Goal: Task Accomplishment & Management: Manage account settings

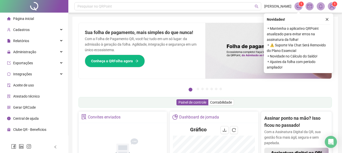
click at [327, 16] on div "Novidades ! ⚬ Mantenha o aplicativo QRPoint atualizado para evitar erros na ass…" at bounding box center [298, 43] width 69 height 60
click at [327, 20] on icon "close" at bounding box center [326, 19] width 3 height 3
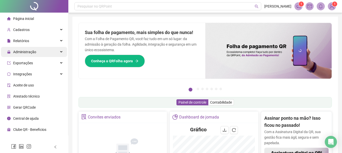
click at [36, 48] on div "Administração" at bounding box center [34, 52] width 66 height 10
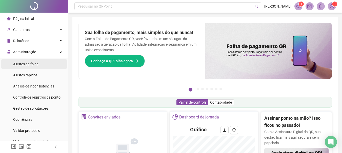
click at [38, 64] on li "Ajustes da folha" at bounding box center [34, 64] width 66 height 10
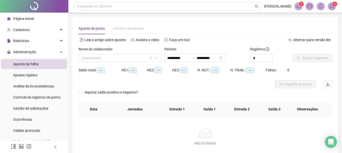
type input "**********"
click at [156, 58] on icon "down" at bounding box center [155, 58] width 3 height 3
click at [103, 59] on input "search" at bounding box center [116, 58] width 71 height 8
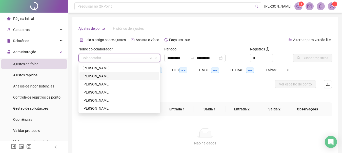
click at [110, 77] on div "[PERSON_NAME]" at bounding box center [119, 77] width 74 height 6
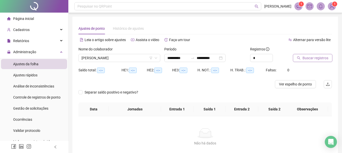
click at [309, 57] on span "Buscar registros" at bounding box center [315, 58] width 26 height 6
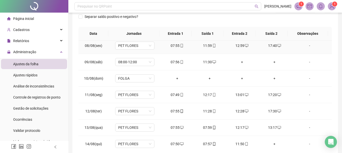
scroll to position [152, 0]
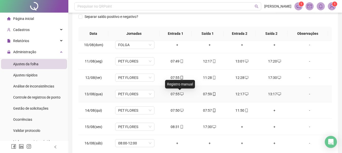
click at [180, 95] on icon "desktop" at bounding box center [182, 95] width 4 height 4
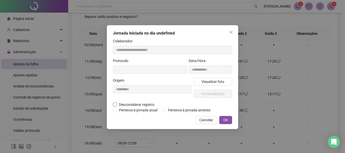
click at [147, 103] on span "Desconsiderar registro" at bounding box center [136, 105] width 39 height 6
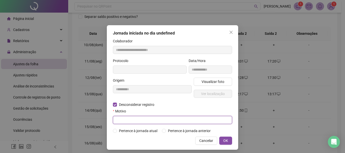
click at [147, 120] on input "text" at bounding box center [172, 120] width 119 height 8
type input "******"
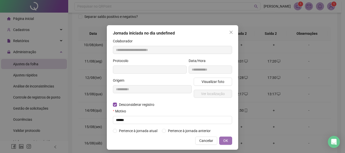
click at [224, 140] on span "OK" at bounding box center [226, 141] width 5 height 6
type input "**********"
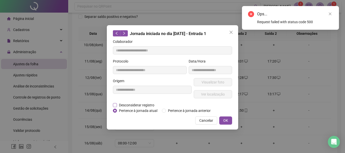
click at [135, 106] on span "Desconsiderar registro" at bounding box center [136, 106] width 39 height 6
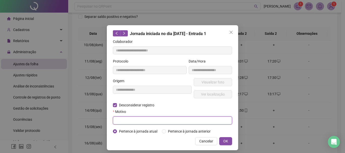
click at [165, 123] on input "text" at bounding box center [172, 121] width 119 height 8
type input "****"
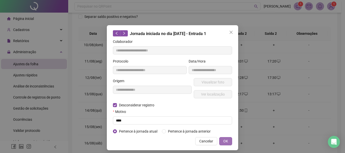
click at [226, 140] on span "OK" at bounding box center [226, 142] width 5 height 6
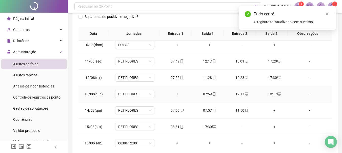
click at [204, 95] on div "07:59" at bounding box center [209, 95] width 24 height 6
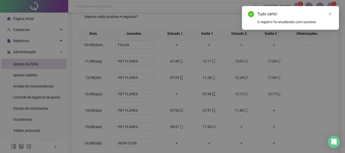
type input "**********"
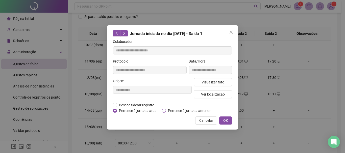
click at [183, 111] on span "Pertence à jornada anterior" at bounding box center [189, 111] width 47 height 6
click at [228, 120] on span "OK" at bounding box center [226, 121] width 5 height 6
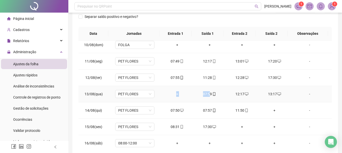
drag, startPoint x: 207, startPoint y: 96, endPoint x: 174, endPoint y: 92, distance: 33.1
click at [174, 92] on tr "13/08(qua) PET FLORES + 07:59 12:17 13:17 -" at bounding box center [204, 94] width 253 height 16
click at [212, 96] on icon "mobile" at bounding box center [214, 95] width 4 height 4
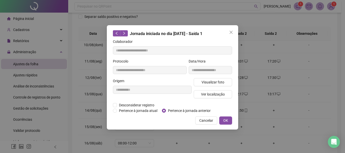
click at [168, 111] on span "Pertence à jornada anterior" at bounding box center [189, 111] width 47 height 6
click at [226, 121] on span "OK" at bounding box center [226, 121] width 5 height 6
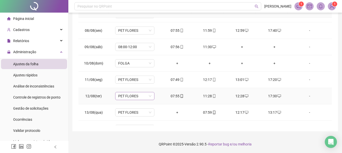
scroll to position [87, 0]
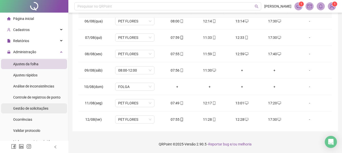
click at [33, 109] on span "Gestão de solicitações" at bounding box center [30, 109] width 35 height 4
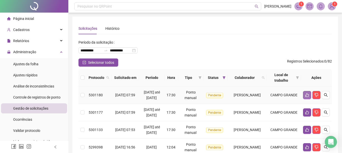
click at [307, 97] on icon "like" at bounding box center [307, 95] width 4 height 4
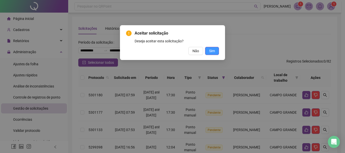
click at [216, 52] on button "Sim" at bounding box center [212, 51] width 14 height 8
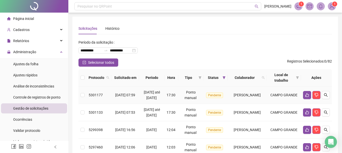
scroll to position [25, 0]
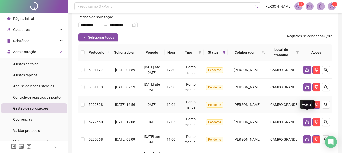
click at [305, 107] on icon "like" at bounding box center [307, 105] width 4 height 4
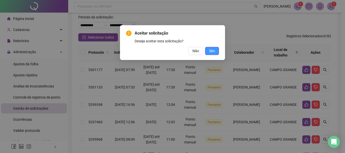
click at [215, 50] on span "Sim" at bounding box center [212, 51] width 6 height 6
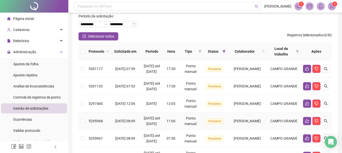
scroll to position [0, 0]
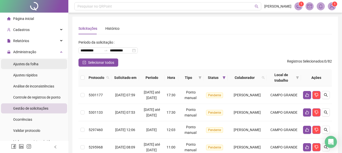
click at [37, 62] on span "Ajustes da folha" at bounding box center [25, 64] width 25 height 4
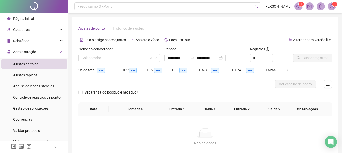
type input "**********"
click at [112, 60] on input "search" at bounding box center [116, 58] width 71 height 8
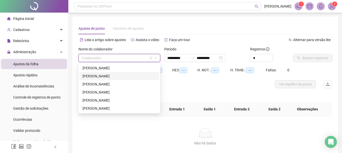
click at [118, 77] on div "[PERSON_NAME]" at bounding box center [119, 77] width 74 height 6
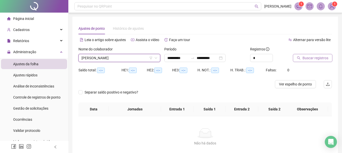
click at [313, 61] on button "Buscar registros" at bounding box center [312, 58] width 39 height 8
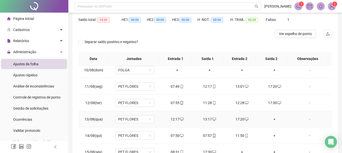
scroll to position [177, 0]
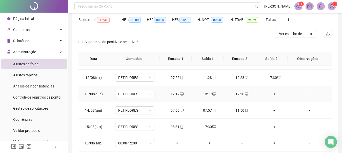
click at [271, 95] on div "+" at bounding box center [274, 95] width 24 height 6
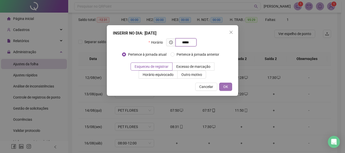
type input "*****"
click at [228, 86] on span "OK" at bounding box center [226, 87] width 5 height 6
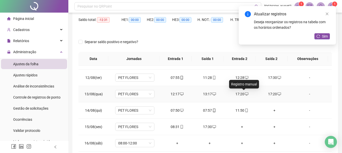
click at [245, 94] on icon "desktop" at bounding box center [247, 95] width 4 height 4
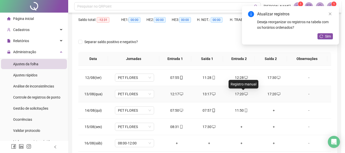
type input "**********"
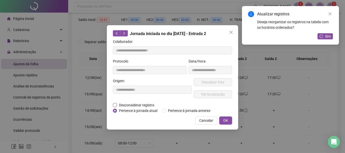
click at [144, 103] on span "Desconsiderar registro" at bounding box center [136, 106] width 39 height 6
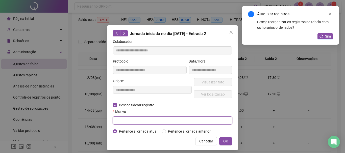
click at [145, 120] on input "text" at bounding box center [172, 121] width 119 height 8
type input "*"
drag, startPoint x: 145, startPoint y: 120, endPoint x: 85, endPoint y: 107, distance: 60.8
click at [86, 107] on div "**********" at bounding box center [172, 76] width 345 height 153
type input "**********"
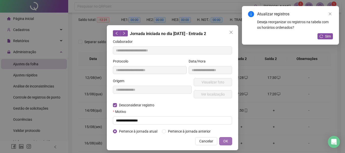
click at [225, 141] on span "OK" at bounding box center [226, 142] width 5 height 6
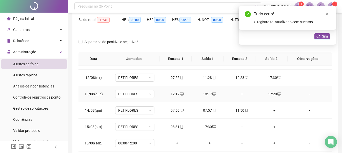
click at [239, 94] on div "+" at bounding box center [242, 95] width 24 height 6
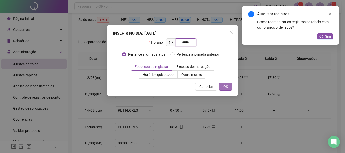
type input "*****"
click at [228, 85] on span "OK" at bounding box center [226, 87] width 5 height 6
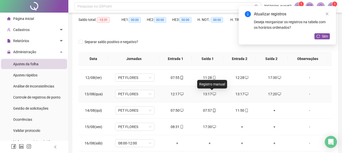
click at [209, 94] on div "13:17" at bounding box center [209, 95] width 24 height 6
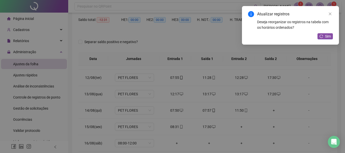
type input "**********"
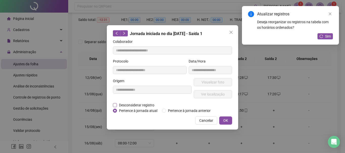
click at [143, 106] on span "Desconsiderar registro" at bounding box center [136, 106] width 39 height 6
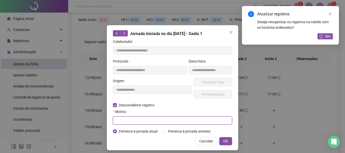
click at [139, 121] on input "text" at bounding box center [172, 121] width 119 height 8
paste input "**********"
type input "**********"
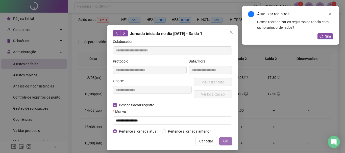
click at [226, 142] on span "OK" at bounding box center [226, 142] width 5 height 6
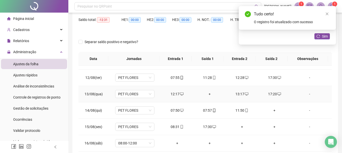
click at [207, 93] on div "+" at bounding box center [209, 95] width 24 height 6
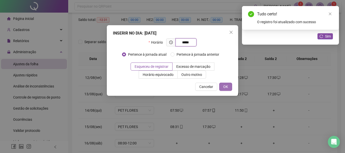
type input "*****"
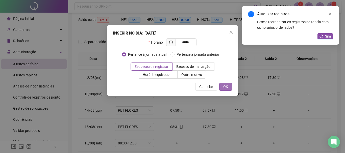
click at [224, 87] on span "OK" at bounding box center [226, 87] width 5 height 6
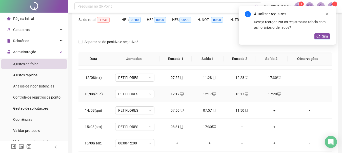
click at [180, 95] on icon "desktop" at bounding box center [182, 95] width 4 height 4
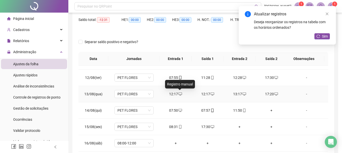
type input "**********"
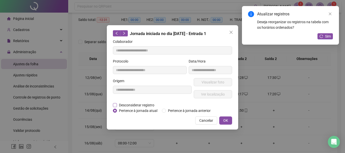
click at [131, 103] on span "Desconsiderar registro" at bounding box center [136, 106] width 39 height 6
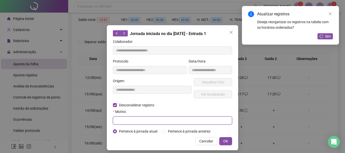
click at [122, 120] on input "text" at bounding box center [172, 121] width 119 height 8
type input "******"
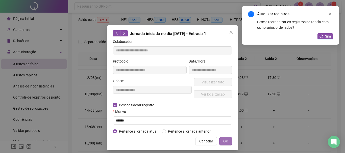
click at [225, 141] on span "OK" at bounding box center [226, 142] width 5 height 6
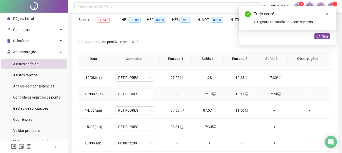
click at [175, 93] on div "+" at bounding box center [177, 95] width 24 height 6
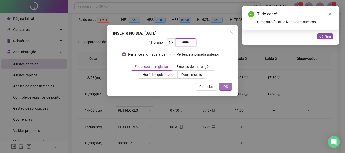
type input "*****"
click at [229, 84] on button "OK" at bounding box center [226, 87] width 13 height 8
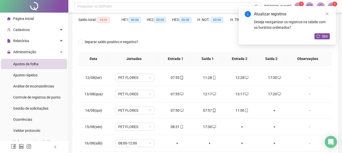
click at [321, 31] on div "Atualizar registros Deseja reorganizar os registros na tabela com os horários o…" at bounding box center [286, 25] width 97 height 39
click at [324, 35] on span "Sim" at bounding box center [325, 37] width 6 height 6
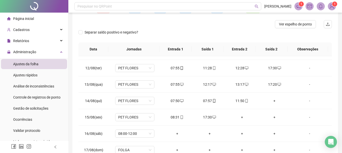
scroll to position [71, 0]
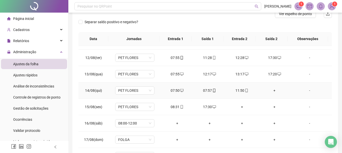
click at [177, 89] on div "07:50" at bounding box center [177, 91] width 24 height 6
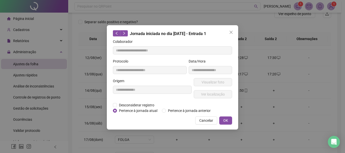
type input "**********"
click at [120, 105] on span "Desconsiderar registro" at bounding box center [136, 106] width 39 height 6
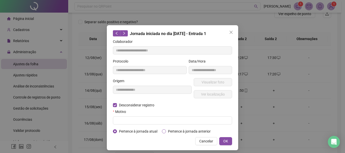
click at [177, 133] on span "Pertence à jornada anterior" at bounding box center [189, 132] width 47 height 6
click at [225, 140] on span "OK" at bounding box center [226, 142] width 5 height 6
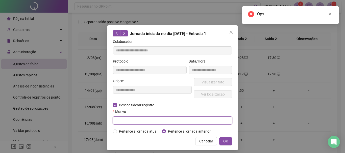
click at [168, 119] on input "text" at bounding box center [172, 121] width 119 height 8
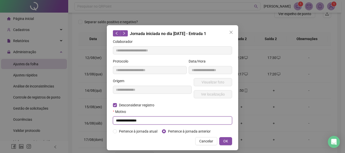
type input "**********"
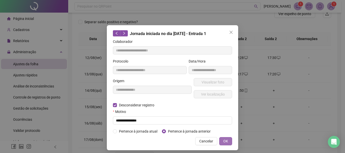
click at [226, 142] on span "OK" at bounding box center [226, 142] width 5 height 6
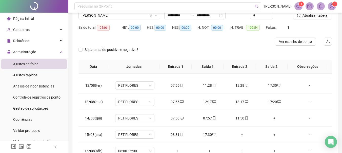
scroll to position [0, 0]
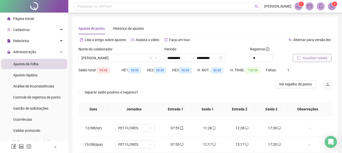
click at [314, 58] on span "Atualizar tabela" at bounding box center [314, 58] width 25 height 6
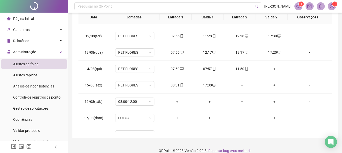
scroll to position [94, 0]
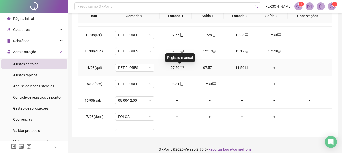
drag, startPoint x: 181, startPoint y: 67, endPoint x: 174, endPoint y: 67, distance: 6.8
click at [174, 67] on div "07:50" at bounding box center [177, 68] width 24 height 6
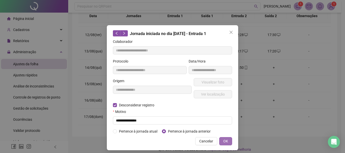
click at [226, 141] on span "OK" at bounding box center [226, 142] width 5 height 6
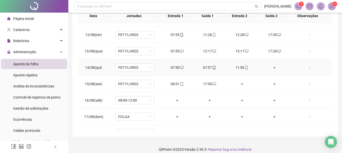
click at [271, 69] on div "+" at bounding box center [274, 68] width 24 height 6
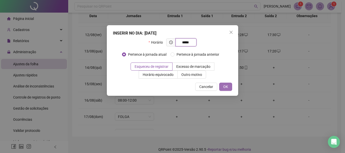
type input "*****"
click at [224, 86] on span "OK" at bounding box center [226, 87] width 5 height 6
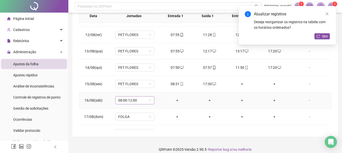
click at [149, 102] on span "08:00-12:00" at bounding box center [134, 101] width 33 height 8
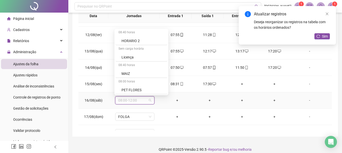
scroll to position [157, 0]
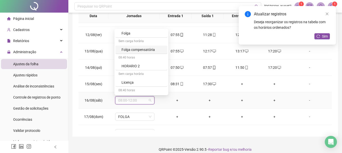
click at [147, 48] on div "Folga compensatória" at bounding box center [142, 50] width 43 height 6
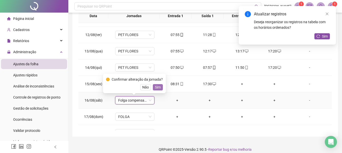
click at [157, 85] on span "Sim" at bounding box center [158, 88] width 6 height 6
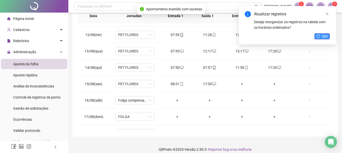
click at [328, 37] on button "Sim" at bounding box center [321, 36] width 15 height 6
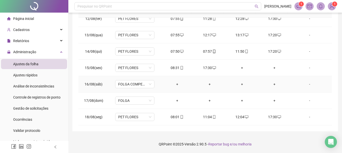
scroll to position [163, 0]
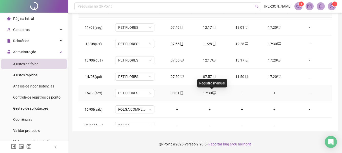
click at [212, 94] on icon "desktop" at bounding box center [214, 94] width 4 height 4
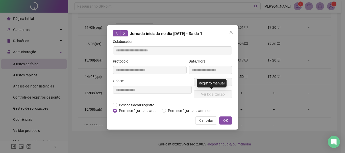
type input "**********"
click at [144, 103] on span "Desconsiderar registro" at bounding box center [136, 106] width 39 height 6
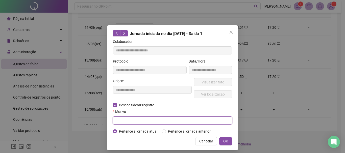
click at [136, 119] on input "text" at bounding box center [172, 121] width 119 height 8
type input "******"
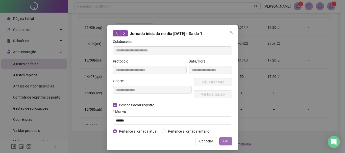
click at [229, 141] on button "OK" at bounding box center [226, 142] width 13 height 8
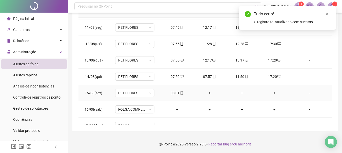
click at [207, 95] on div "+" at bounding box center [209, 94] width 24 height 6
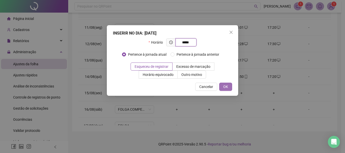
type input "*****"
click at [227, 85] on span "OK" at bounding box center [226, 87] width 5 height 6
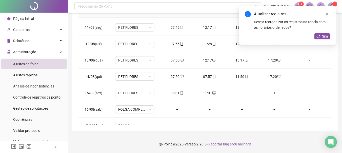
click at [239, 93] on div "+" at bounding box center [242, 94] width 24 height 6
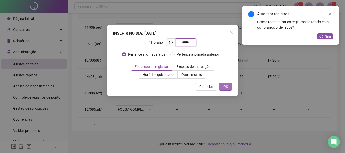
type input "*****"
click at [230, 87] on button "OK" at bounding box center [226, 87] width 13 height 8
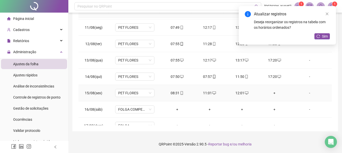
click at [272, 94] on div "+" at bounding box center [274, 94] width 24 height 6
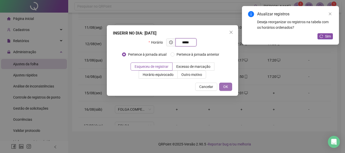
type input "*****"
click at [225, 85] on span "OK" at bounding box center [226, 87] width 5 height 6
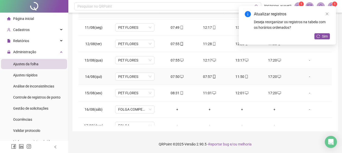
drag, startPoint x: 209, startPoint y: 78, endPoint x: 206, endPoint y: 76, distance: 3.4
click at [206, 76] on div "07:57" at bounding box center [209, 77] width 24 height 6
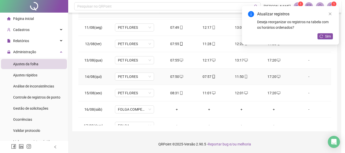
type input "**********"
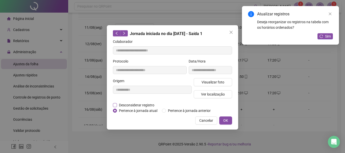
click at [149, 105] on span "Desconsiderar registro" at bounding box center [136, 106] width 39 height 6
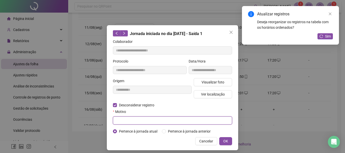
click at [130, 120] on input "text" at bounding box center [172, 121] width 119 height 8
type input "******"
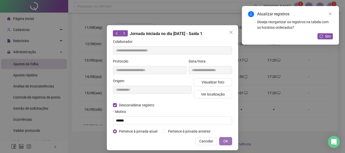
click at [225, 143] on span "OK" at bounding box center [226, 142] width 5 height 6
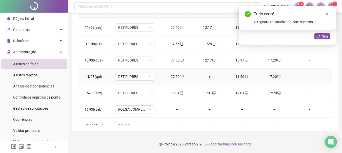
click at [206, 77] on div "+" at bounding box center [209, 77] width 24 height 6
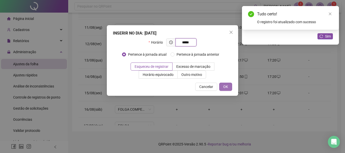
type input "*****"
click at [224, 86] on span "OK" at bounding box center [226, 87] width 5 height 6
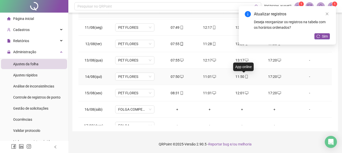
click at [245, 78] on icon "mobile" at bounding box center [247, 77] width 4 height 4
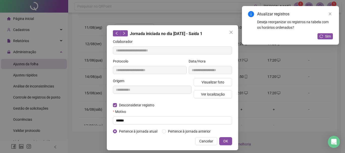
type input "**********"
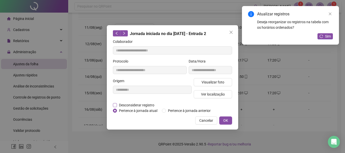
click at [131, 104] on span "Desconsiderar registro" at bounding box center [136, 106] width 39 height 6
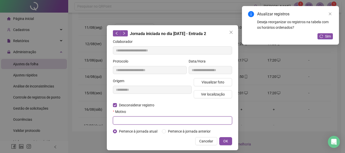
click at [133, 120] on input "text" at bounding box center [172, 121] width 119 height 8
type input "******"
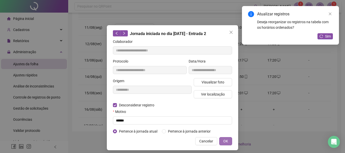
click at [226, 141] on span "OK" at bounding box center [226, 142] width 5 height 6
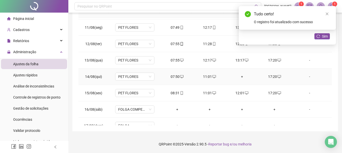
click at [239, 77] on div "+" at bounding box center [242, 77] width 24 height 6
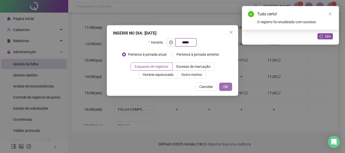
type input "*****"
click at [226, 85] on span "OK" at bounding box center [226, 87] width 5 height 6
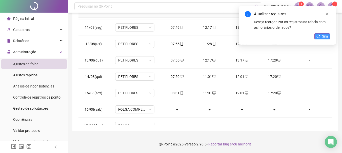
click at [325, 36] on span "Sim" at bounding box center [325, 37] width 6 height 6
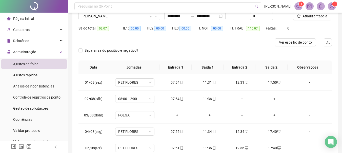
scroll to position [31, 0]
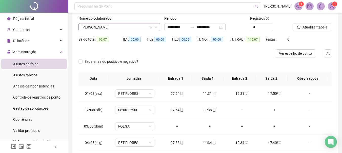
click at [126, 26] on span "[PERSON_NAME]" at bounding box center [119, 28] width 76 height 8
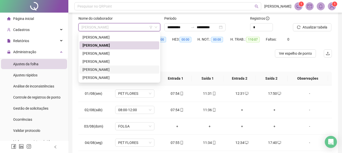
click at [119, 70] on div "[PERSON_NAME]" at bounding box center [119, 70] width 74 height 6
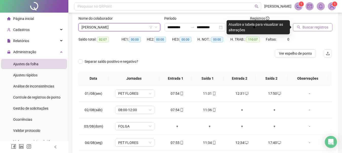
click at [316, 24] on button "Buscar registros" at bounding box center [312, 27] width 39 height 8
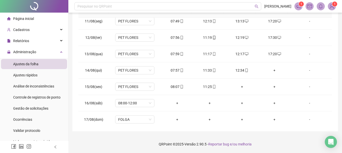
scroll to position [188, 0]
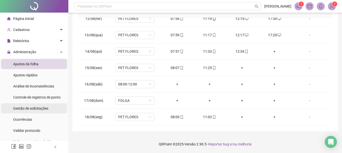
click at [41, 109] on span "Gestão de solicitações" at bounding box center [30, 109] width 35 height 4
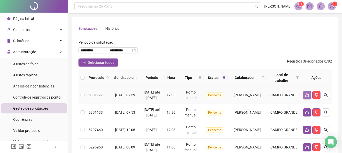
click at [306, 97] on icon "like" at bounding box center [307, 95] width 4 height 4
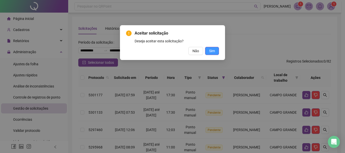
click at [215, 50] on button "Sim" at bounding box center [212, 51] width 14 height 8
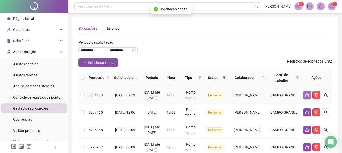
click at [308, 97] on icon "like" at bounding box center [307, 95] width 4 height 4
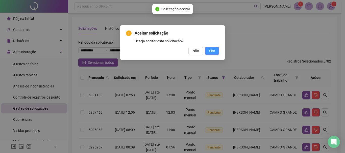
click at [210, 49] on span "Sim" at bounding box center [212, 51] width 6 height 6
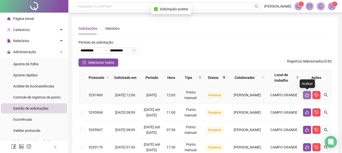
click at [306, 95] on icon "like" at bounding box center [307, 95] width 4 height 4
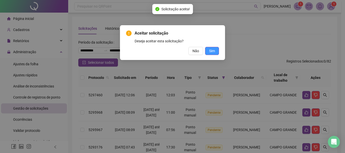
click at [211, 51] on span "Sim" at bounding box center [212, 51] width 6 height 6
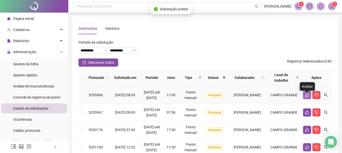
click at [307, 97] on icon "like" at bounding box center [307, 96] width 4 height 4
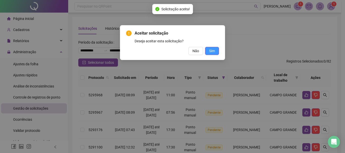
click at [217, 51] on button "Sim" at bounding box center [212, 51] width 14 height 8
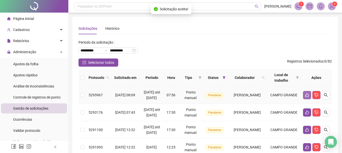
click at [306, 97] on icon "like" at bounding box center [307, 95] width 4 height 4
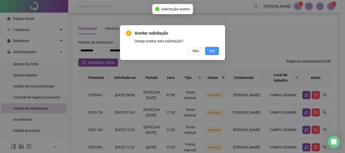
click at [217, 51] on button "Sim" at bounding box center [212, 51] width 14 height 8
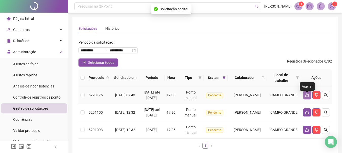
click at [307, 97] on icon "like" at bounding box center [307, 96] width 4 height 4
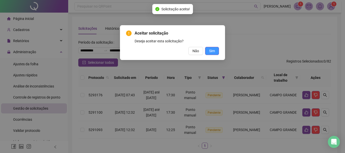
click at [215, 50] on button "Sim" at bounding box center [212, 51] width 14 height 8
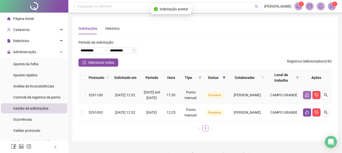
click at [307, 97] on icon "like" at bounding box center [307, 95] width 4 height 4
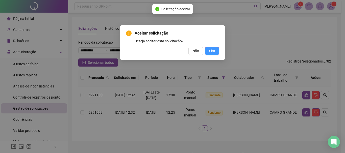
click at [211, 52] on span "Sim" at bounding box center [212, 51] width 6 height 6
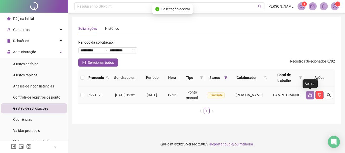
click at [310, 96] on icon "like" at bounding box center [311, 96] width 4 height 4
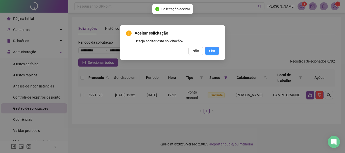
click at [217, 53] on button "Sim" at bounding box center [212, 51] width 14 height 8
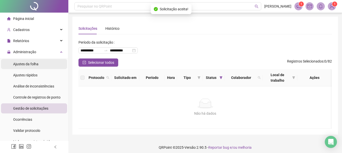
click at [33, 66] on span "Ajustes da folha" at bounding box center [25, 64] width 25 height 4
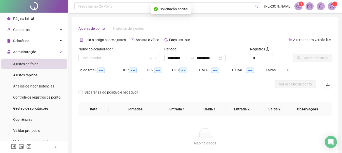
type input "**********"
click at [104, 58] on input "search" at bounding box center [116, 58] width 71 height 8
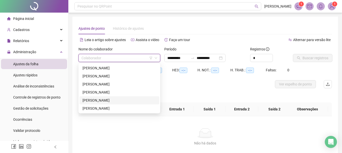
click at [112, 100] on div "[PERSON_NAME]" at bounding box center [119, 101] width 74 height 6
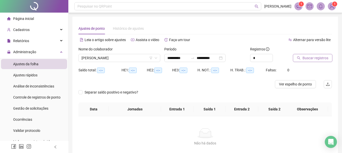
click at [309, 57] on span "Buscar registros" at bounding box center [315, 58] width 26 height 6
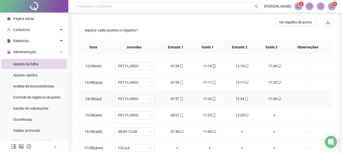
scroll to position [188, 0]
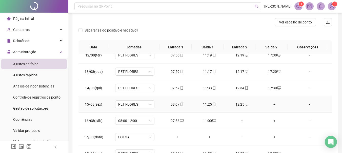
click at [274, 105] on div "+" at bounding box center [274, 105] width 24 height 6
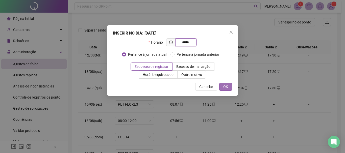
type input "*****"
click at [224, 88] on span "OK" at bounding box center [226, 87] width 5 height 6
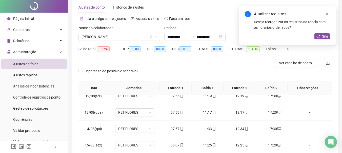
scroll to position [0, 0]
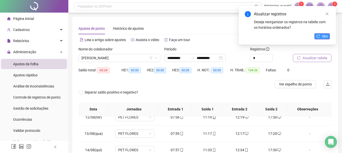
click at [321, 35] on button "Sim" at bounding box center [321, 36] width 15 height 6
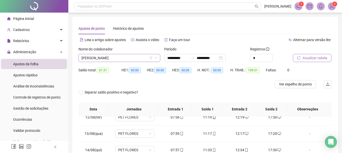
click at [124, 60] on span "[PERSON_NAME]" at bounding box center [119, 58] width 76 height 8
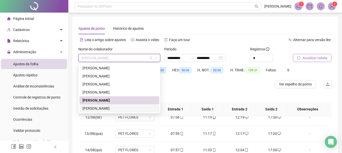
click at [118, 108] on div "[PERSON_NAME]" at bounding box center [119, 109] width 74 height 6
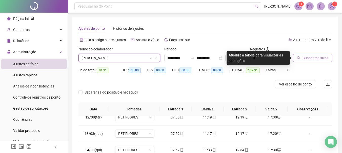
click at [306, 57] on span "Buscar registros" at bounding box center [315, 58] width 26 height 6
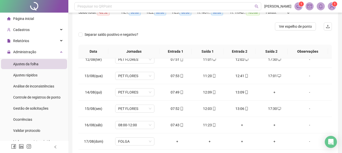
scroll to position [60, 0]
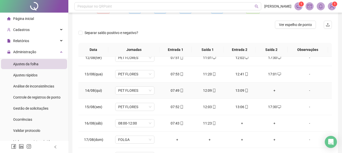
click at [271, 90] on div "+" at bounding box center [274, 91] width 24 height 6
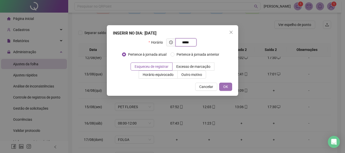
type input "*****"
click at [227, 86] on span "OK" at bounding box center [226, 87] width 5 height 6
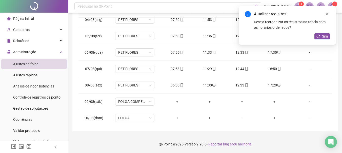
scroll to position [0, 0]
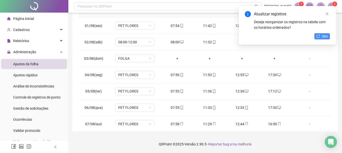
click at [322, 35] on span "Sim" at bounding box center [325, 37] width 6 height 6
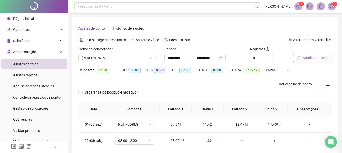
click at [333, 7] on img at bounding box center [332, 7] width 8 height 8
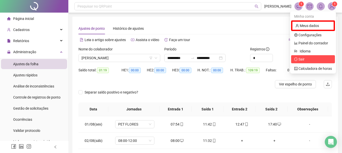
click at [299, 59] on span "Sair" at bounding box center [301, 59] width 6 height 4
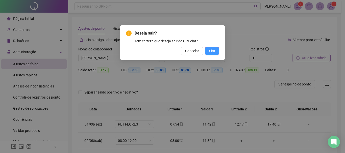
click at [214, 51] on span "Sim" at bounding box center [212, 51] width 6 height 6
